Goal: Task Accomplishment & Management: Manage account settings

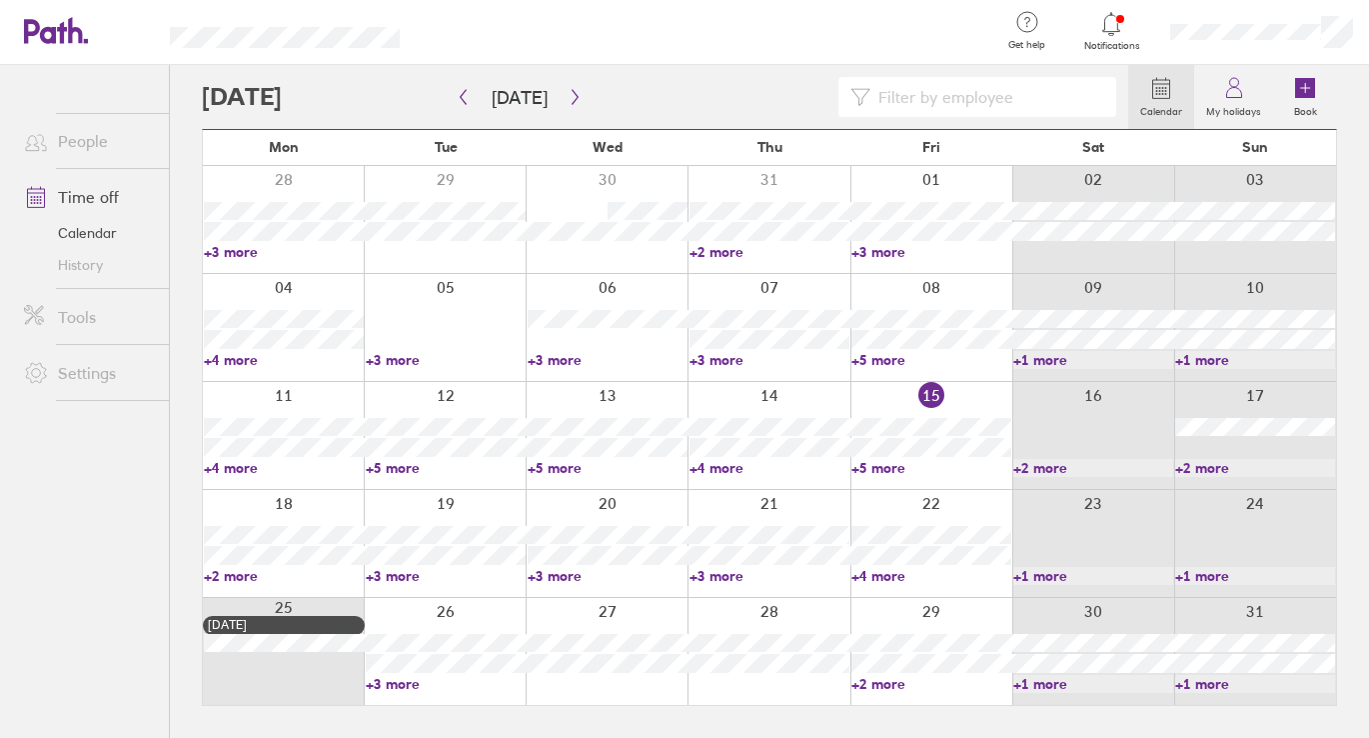
click at [110, 202] on link "Time off" at bounding box center [88, 197] width 161 height 40
click at [1311, 80] on icon at bounding box center [1305, 88] width 20 height 20
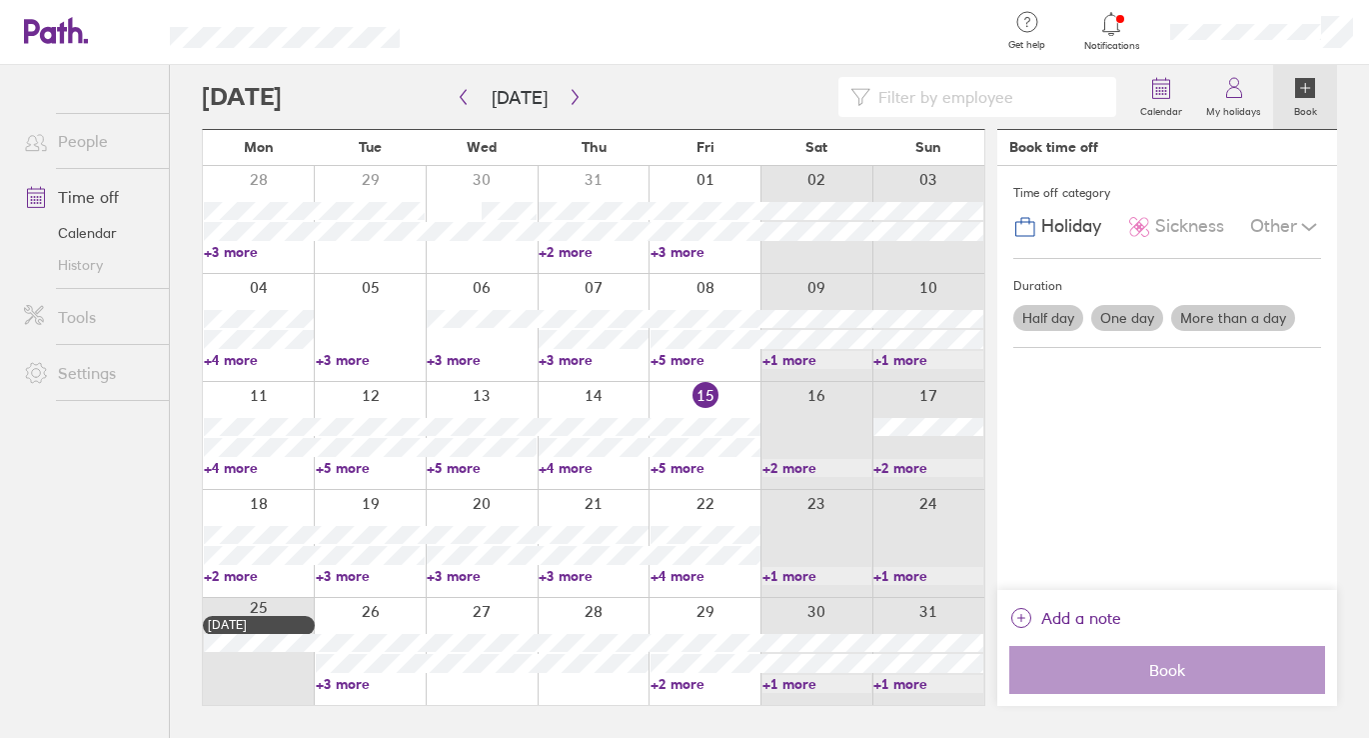
click at [1139, 314] on label "One day" at bounding box center [1128, 318] width 72 height 26
click at [0, 0] on input "One day" at bounding box center [0, 0] width 0 height 0
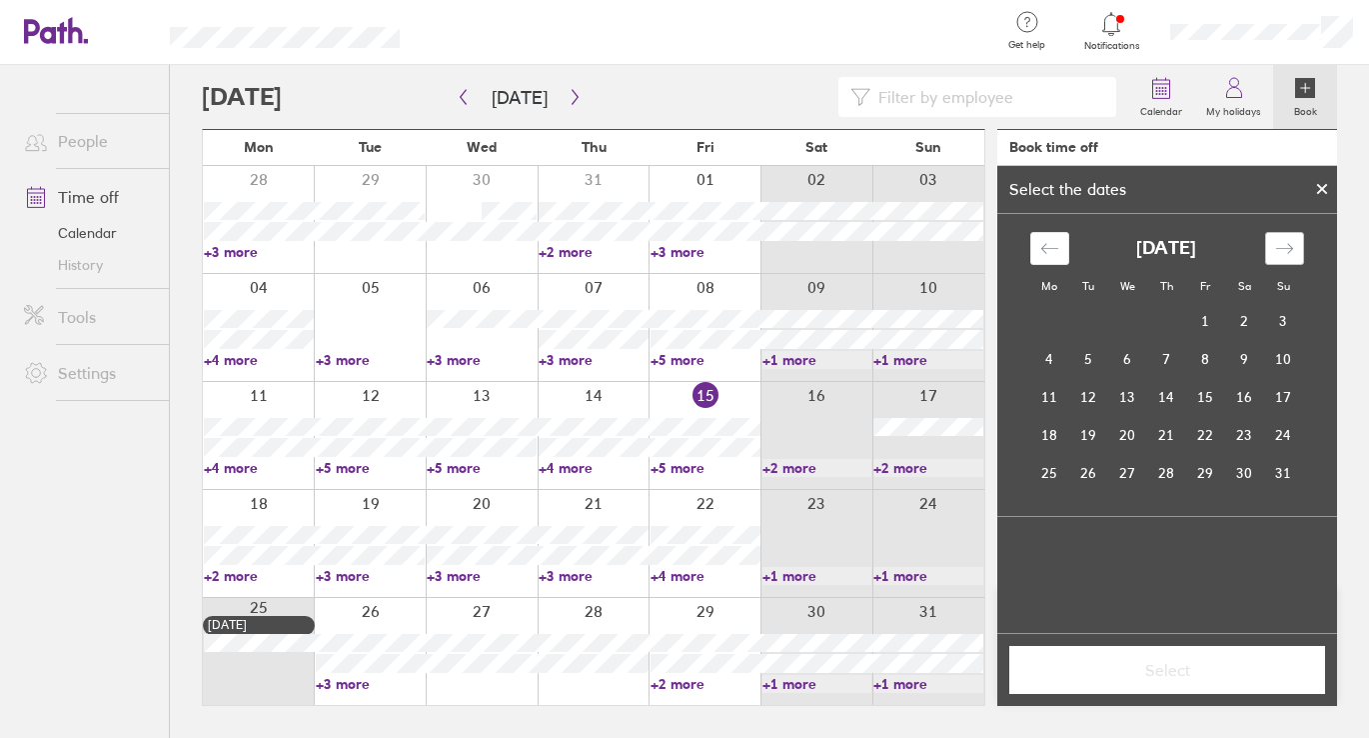
click at [1292, 244] on icon "Move forward to switch to the next month." at bounding box center [1284, 248] width 19 height 19
click at [1213, 357] on td "7" at bounding box center [1205, 359] width 39 height 38
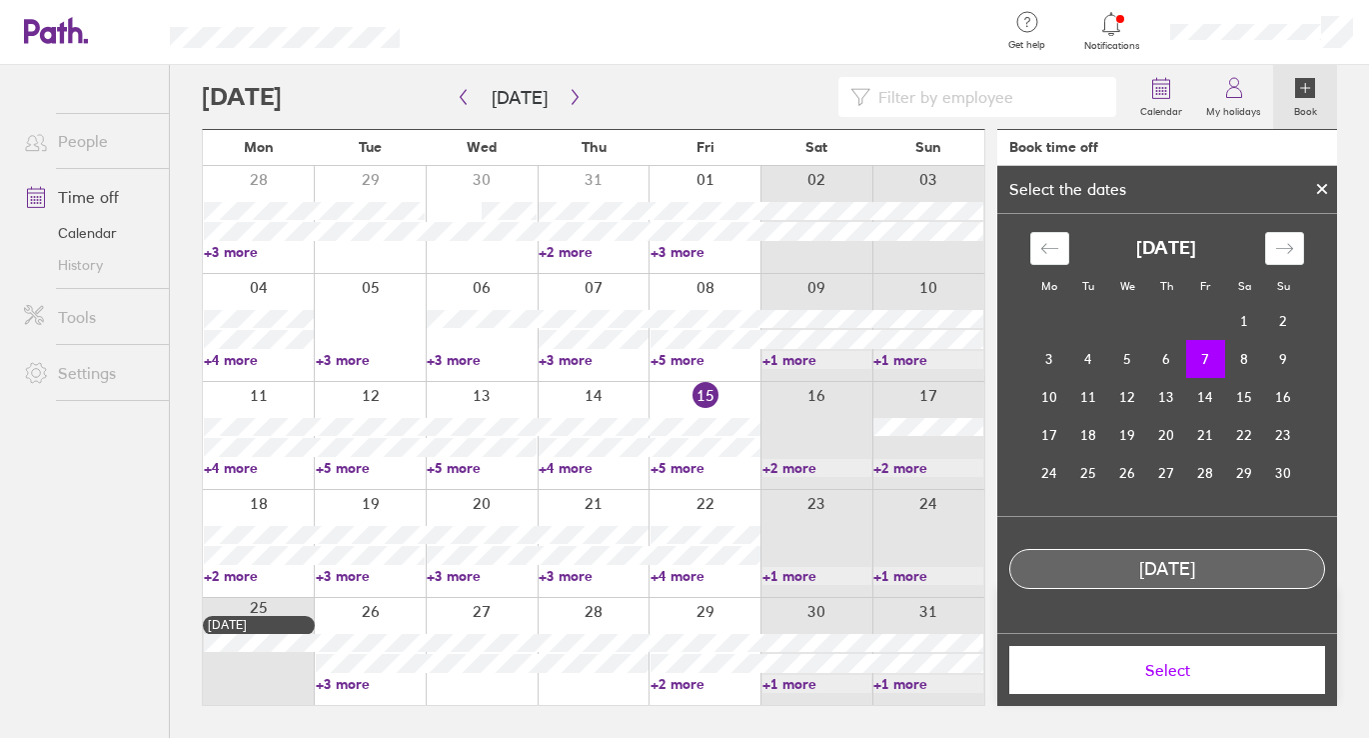
click at [1186, 651] on button "Select" at bounding box center [1168, 670] width 316 height 48
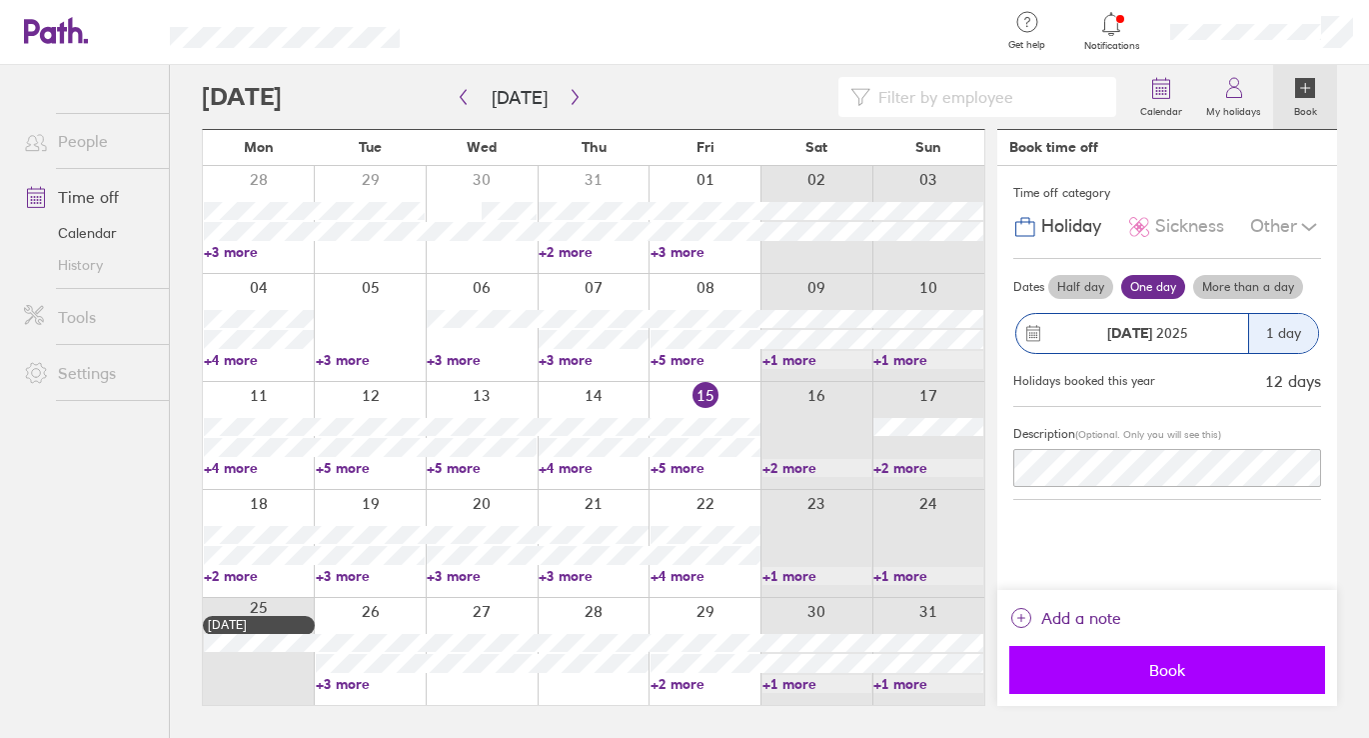
click at [1177, 667] on span "Book" at bounding box center [1168, 670] width 288 height 18
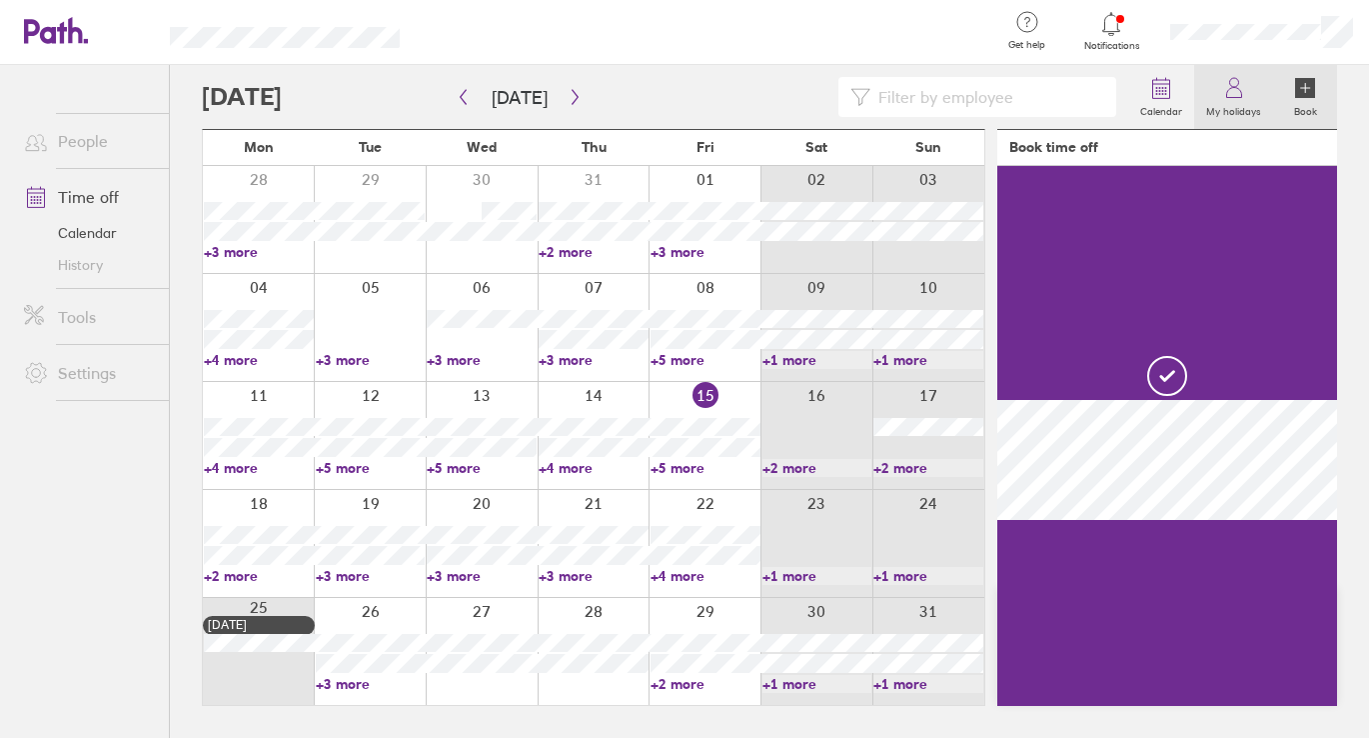
click at [1217, 87] on link "My holidays" at bounding box center [1233, 97] width 79 height 64
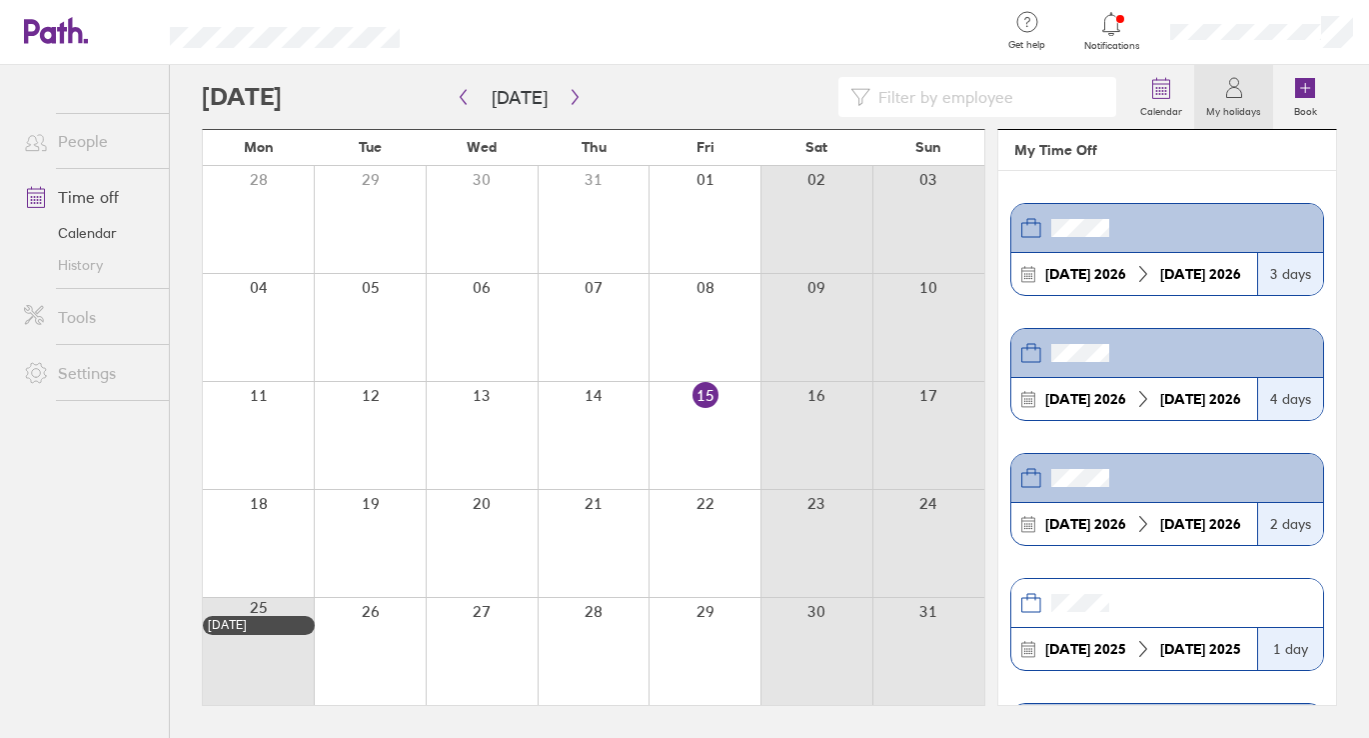
click at [93, 130] on link "People" at bounding box center [88, 141] width 161 height 40
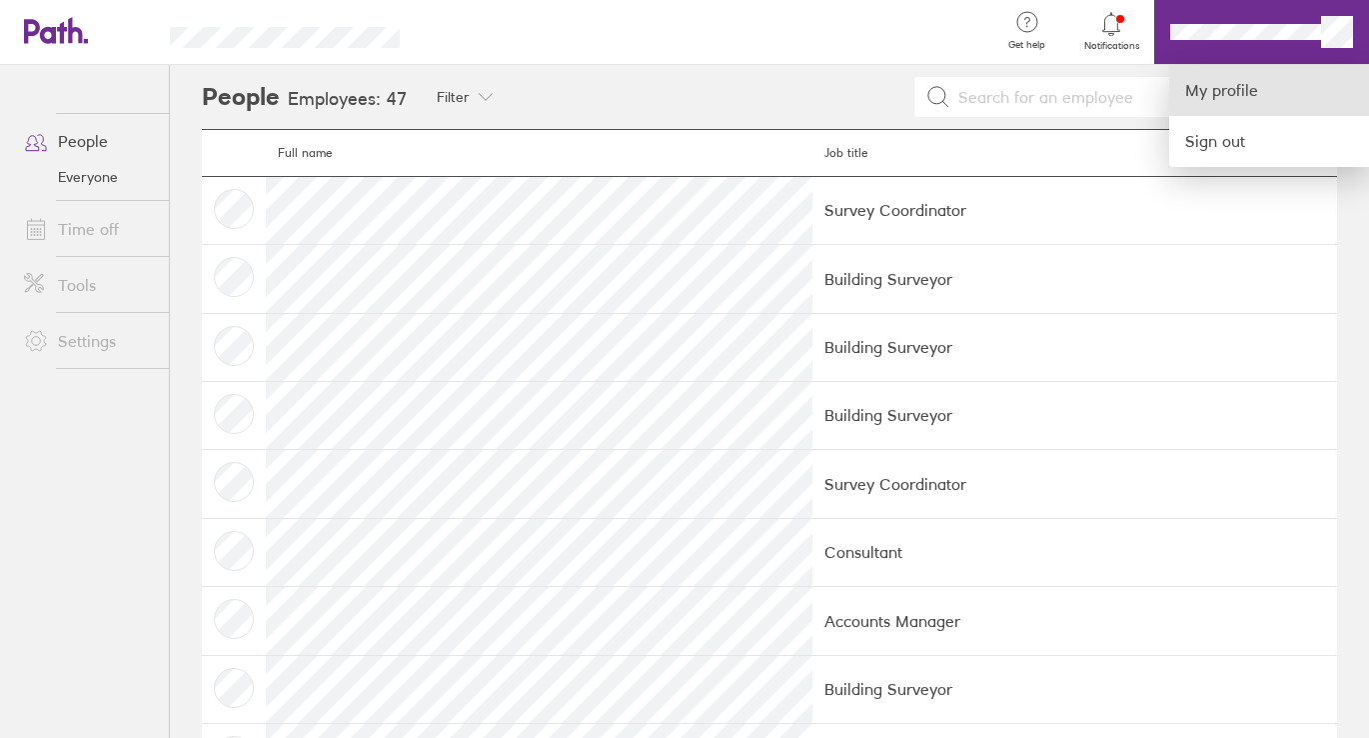
click at [1256, 76] on link "My profile" at bounding box center [1269, 90] width 200 height 51
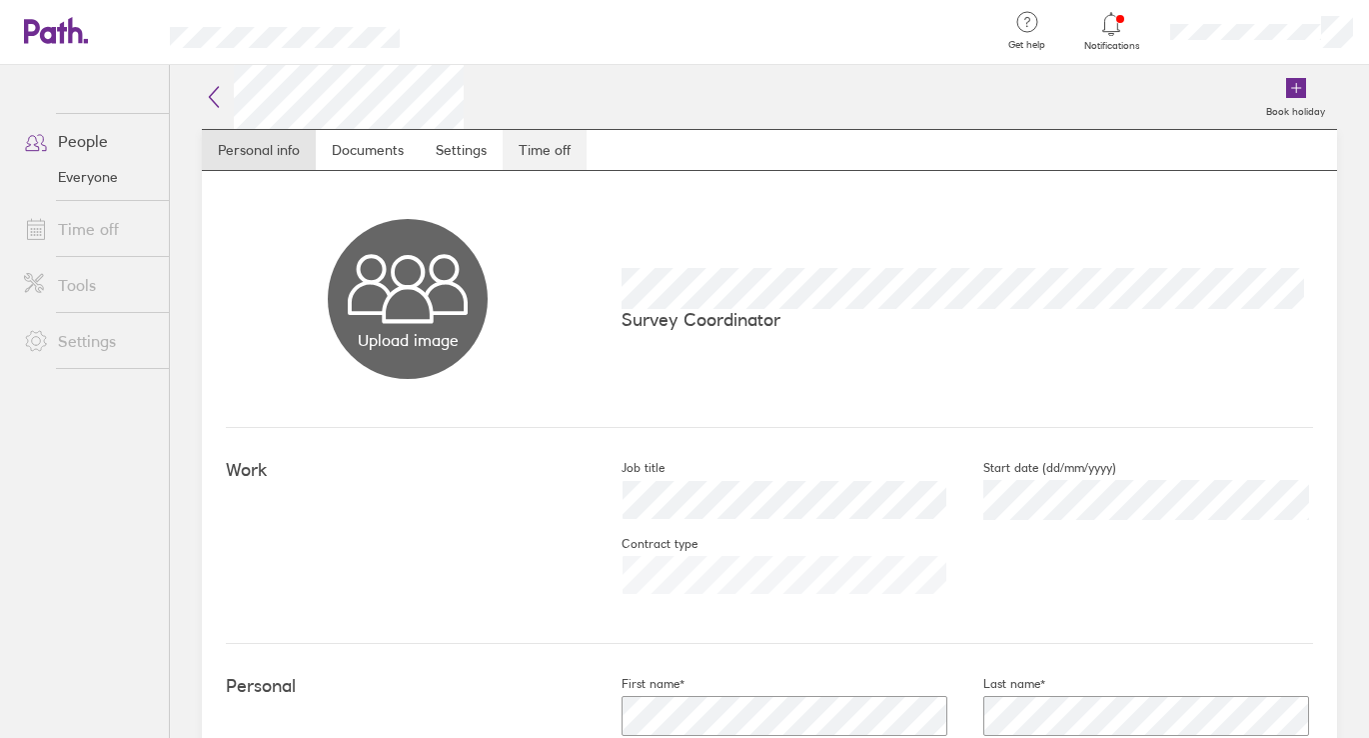
click at [545, 147] on link "Time off" at bounding box center [545, 150] width 84 height 40
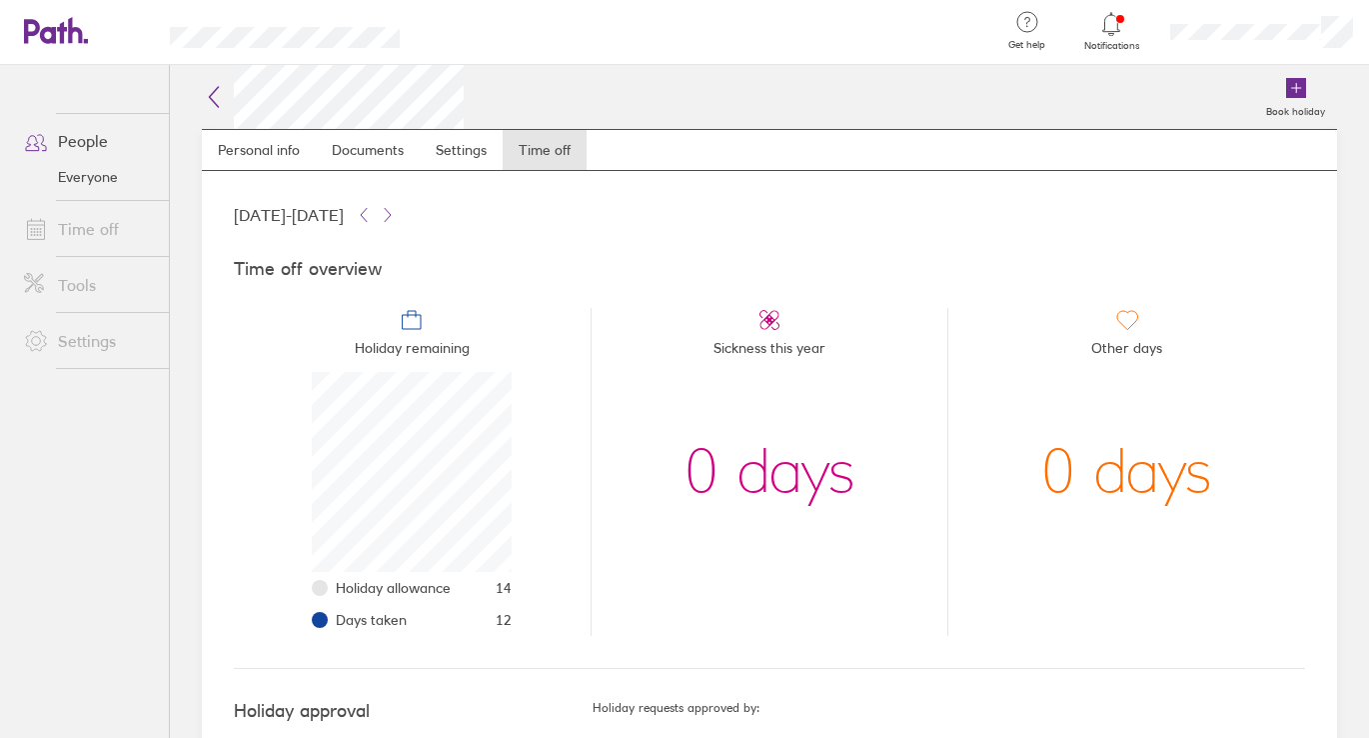
scroll to position [200, 200]
